Goal: Find contact information: Find contact information

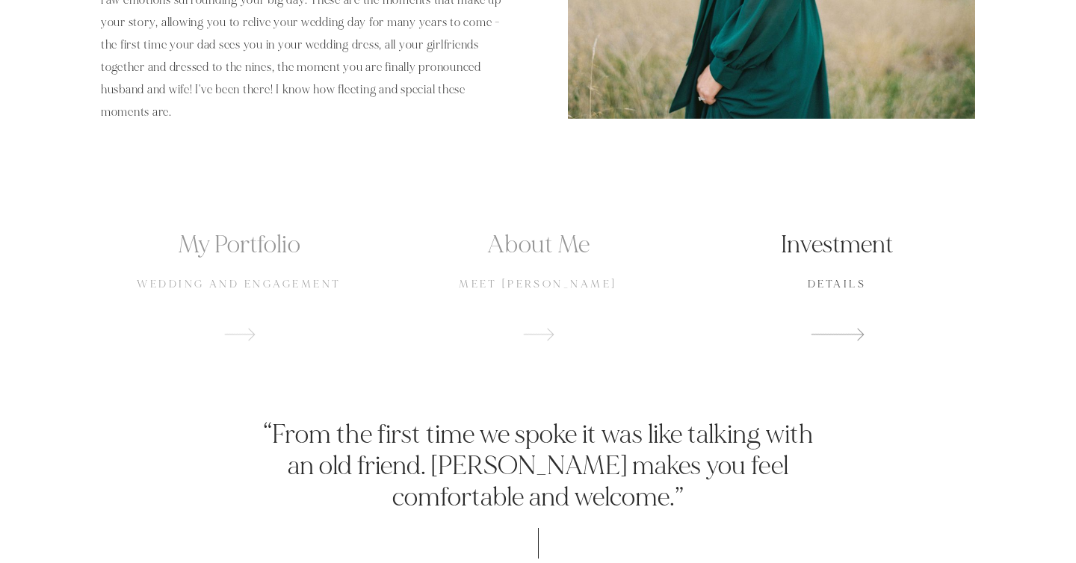
scroll to position [937, 0]
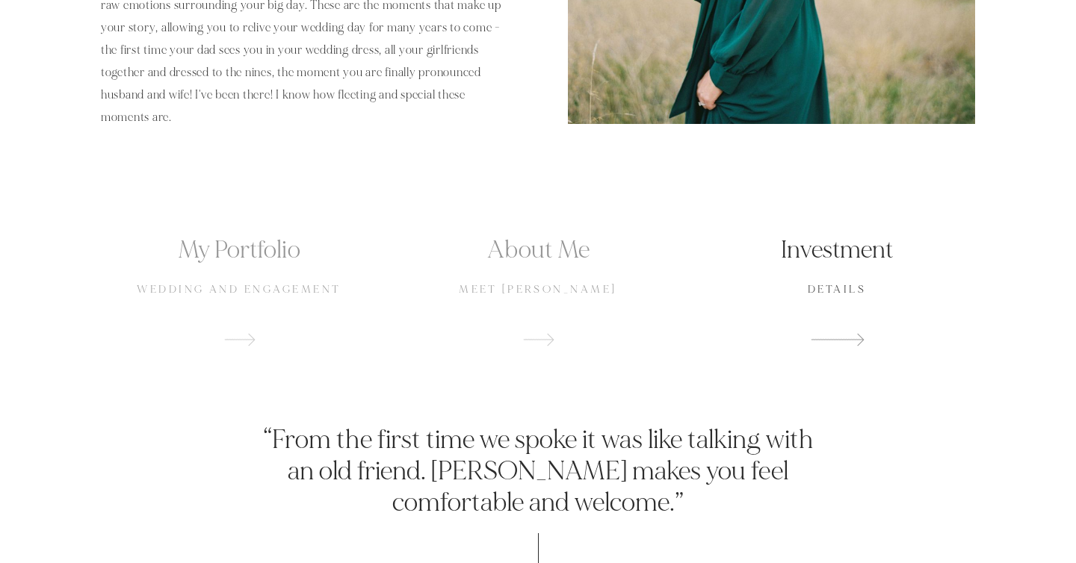
click at [846, 285] on p "details" at bounding box center [836, 289] width 276 height 15
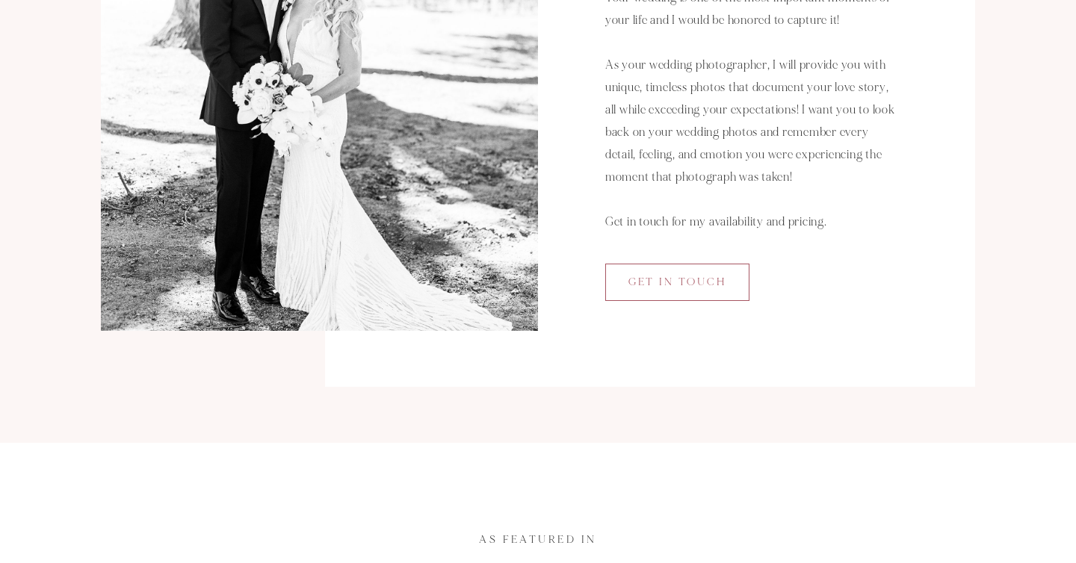
scroll to position [325, 0]
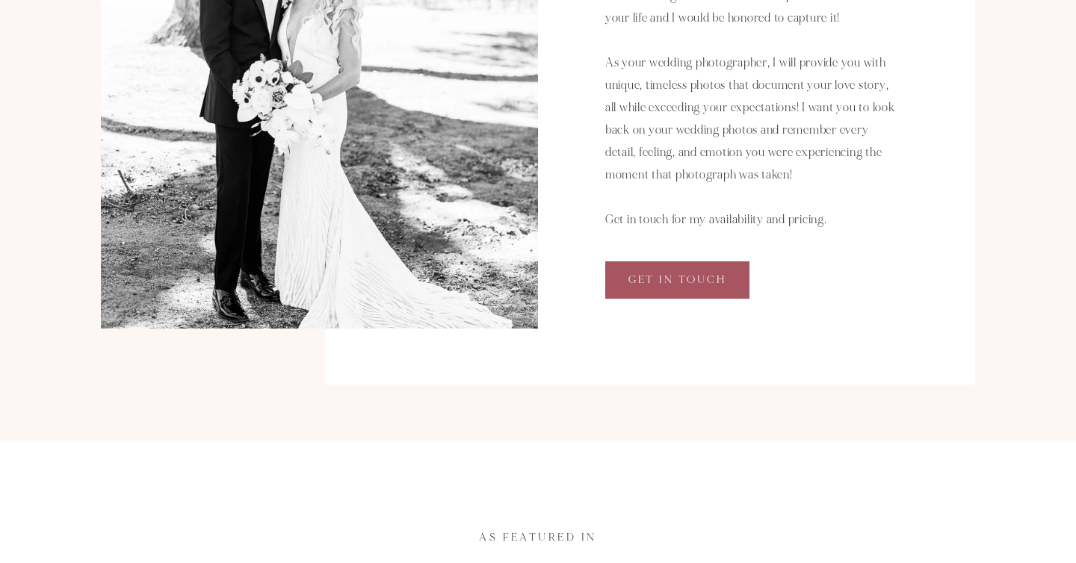
click at [714, 273] on span "Get in Touch" at bounding box center [677, 279] width 98 height 13
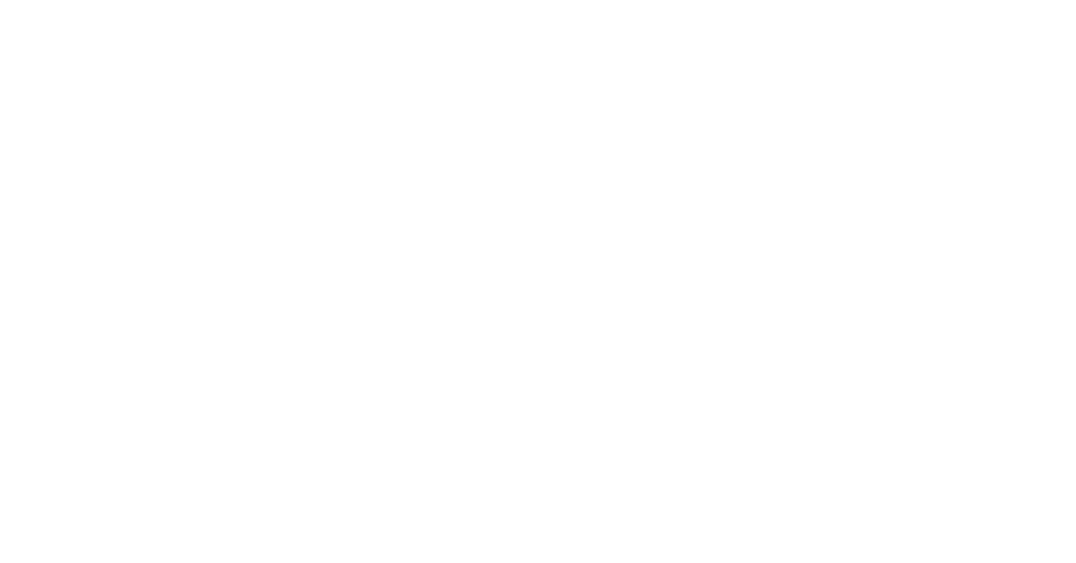
scroll to position [1039, 0]
